Goal: Task Accomplishment & Management: Manage account settings

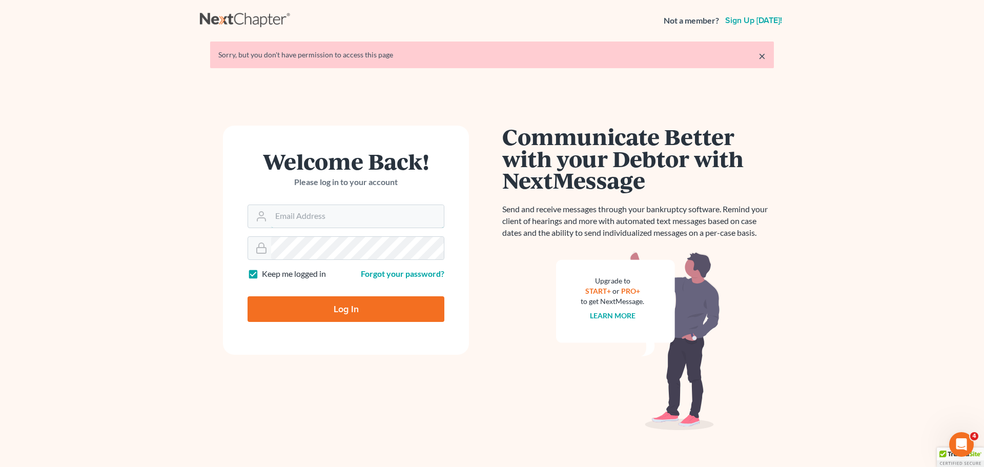
type input "[PERSON_NAME][EMAIL_ADDRESS][DOMAIN_NAME]"
click at [317, 308] on input "Log In" at bounding box center [346, 309] width 197 height 26
type input "Thinking..."
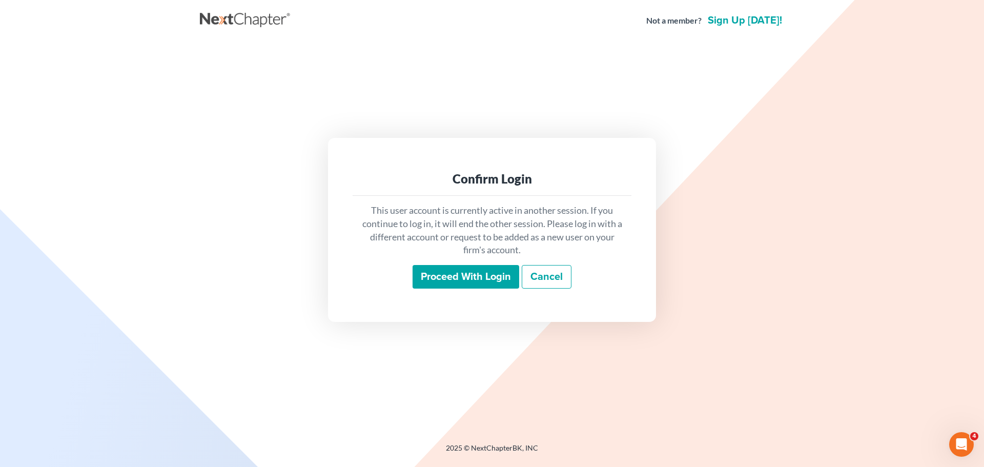
click at [451, 282] on input "Proceed with login" at bounding box center [466, 277] width 107 height 24
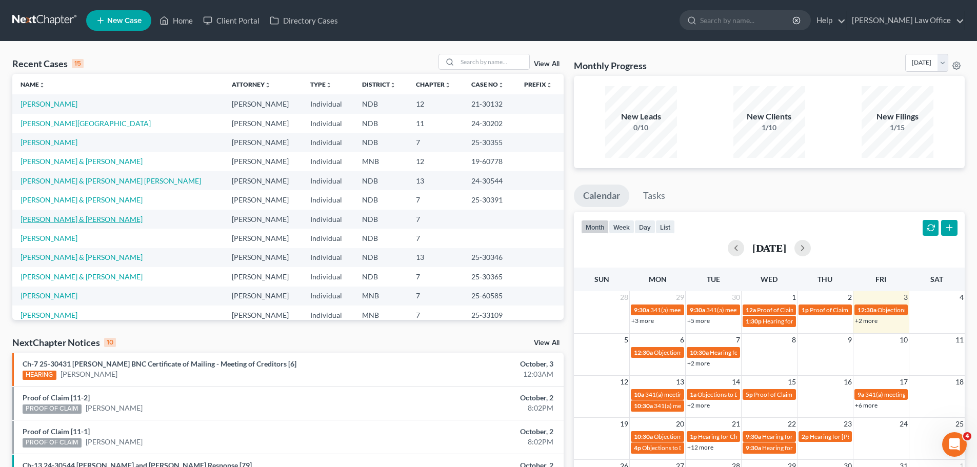
click at [71, 221] on link "Aguirre, Devon & Rachelle" at bounding box center [82, 219] width 122 height 9
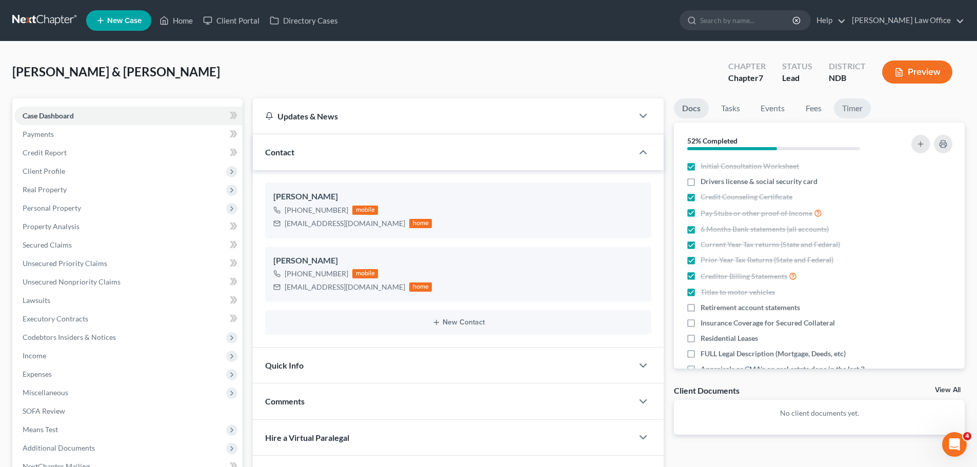
click at [853, 111] on link "Timer" at bounding box center [852, 108] width 37 height 20
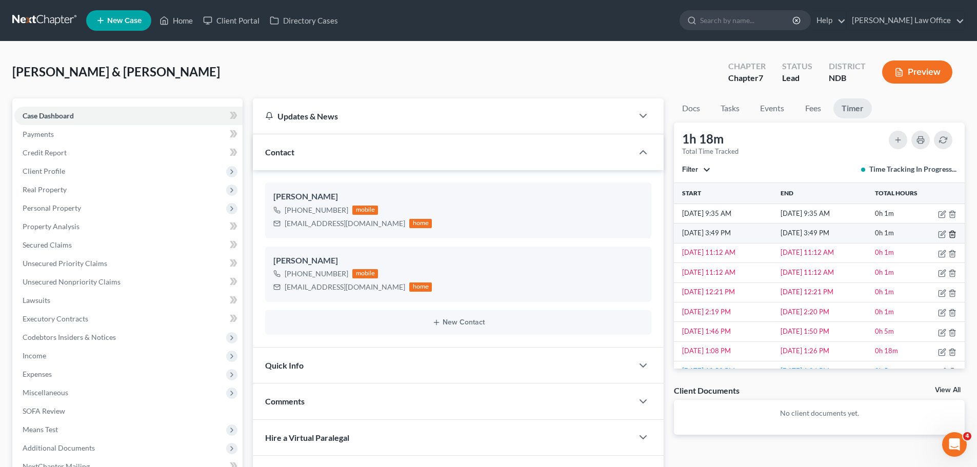
click at [951, 235] on line "button" at bounding box center [951, 235] width 0 height 2
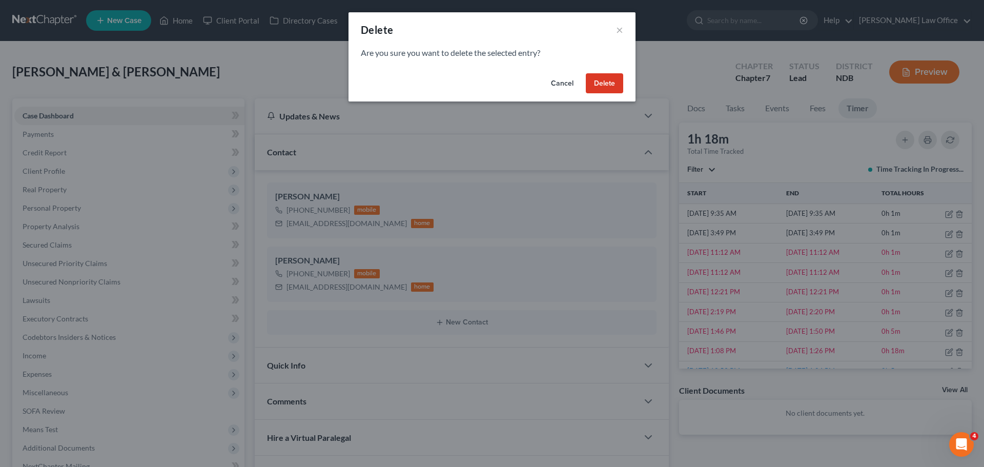
click at [595, 83] on button "Delete" at bounding box center [604, 83] width 37 height 21
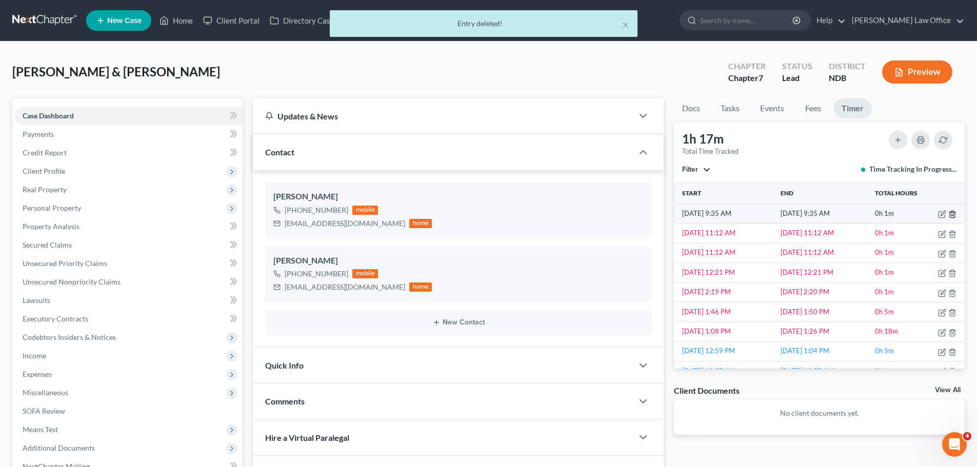
click at [952, 216] on line "button" at bounding box center [952, 215] width 0 height 2
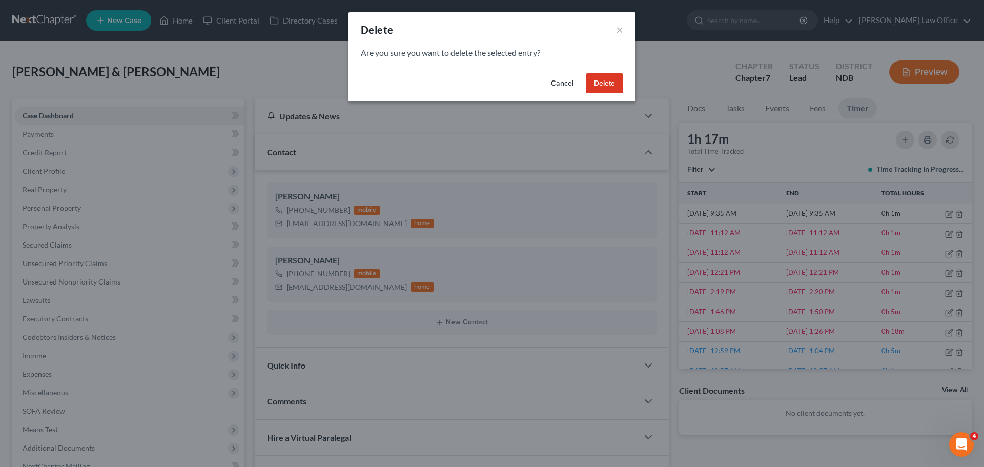
click at [605, 84] on button "Delete" at bounding box center [604, 83] width 37 height 21
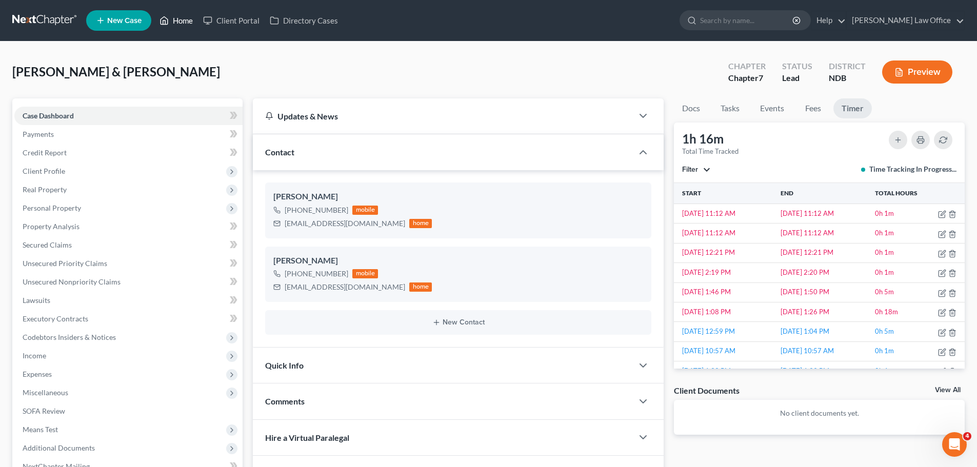
click at [171, 19] on link "Home" at bounding box center [176, 20] width 44 height 18
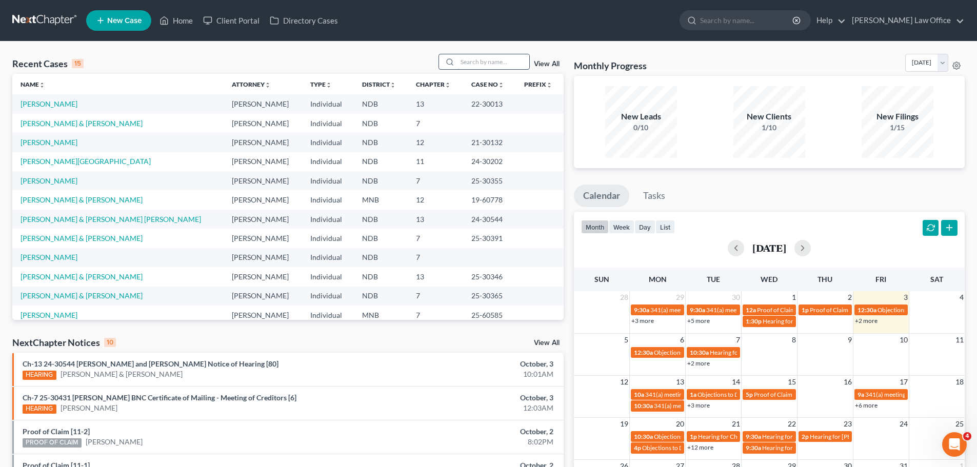
click at [470, 59] on input "search" at bounding box center [493, 61] width 72 height 15
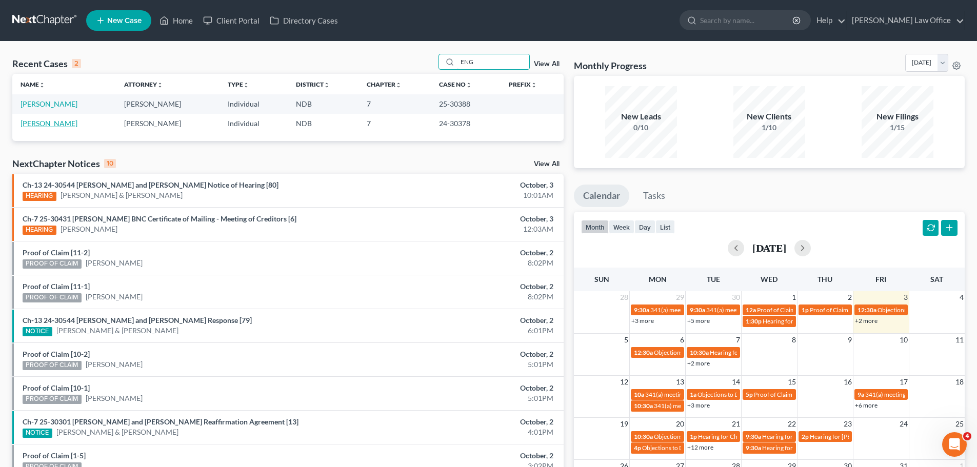
type input "ENG"
click at [42, 126] on link "Engelhardt, Jon" at bounding box center [49, 123] width 57 height 9
select select "1"
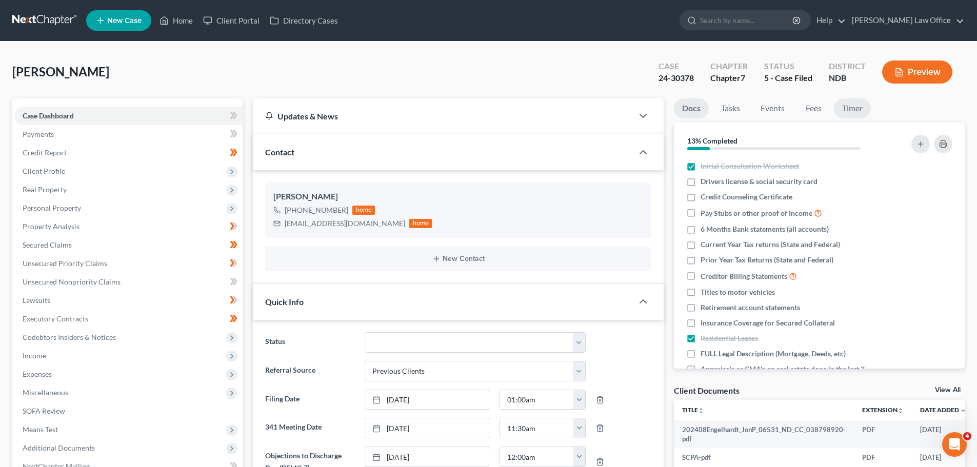
click at [854, 111] on link "Timer" at bounding box center [852, 108] width 37 height 20
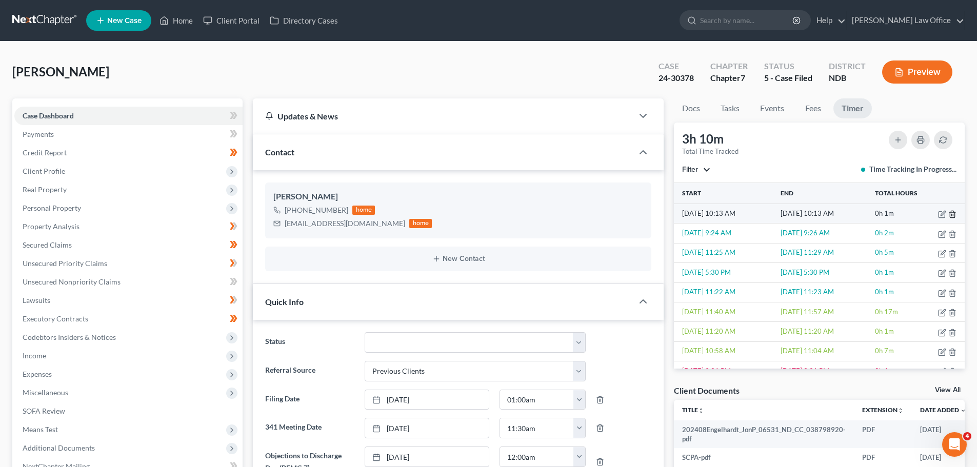
click at [948, 216] on icon "button" at bounding box center [952, 214] width 8 height 8
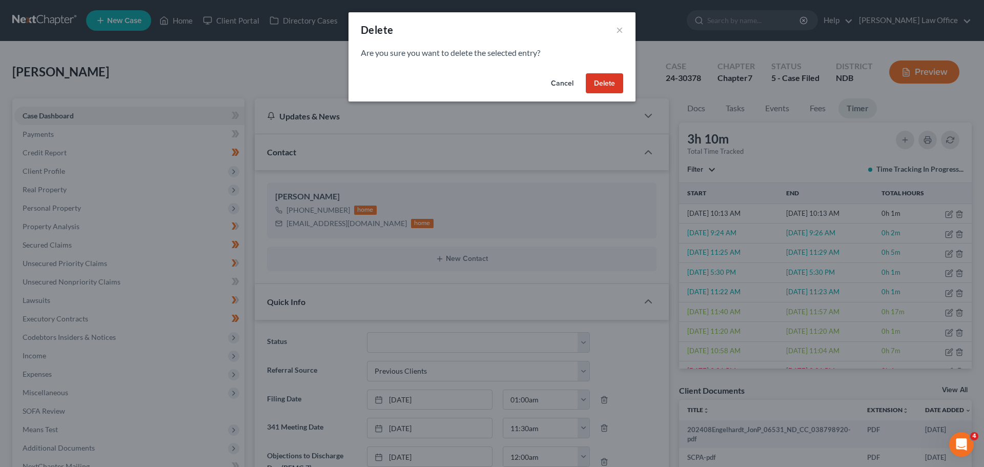
click at [608, 88] on button "Delete" at bounding box center [604, 83] width 37 height 21
